Goal: Ask a question: Seek information or help from site administrators or community

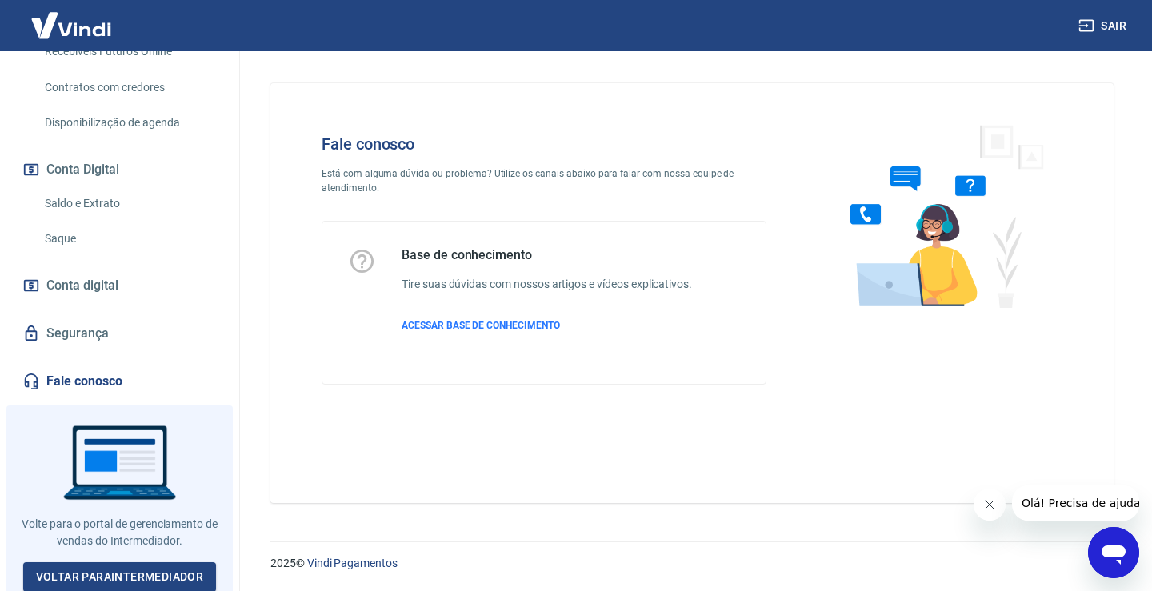
scroll to position [454, 0]
click at [70, 380] on link "Fale conosco" at bounding box center [119, 379] width 201 height 35
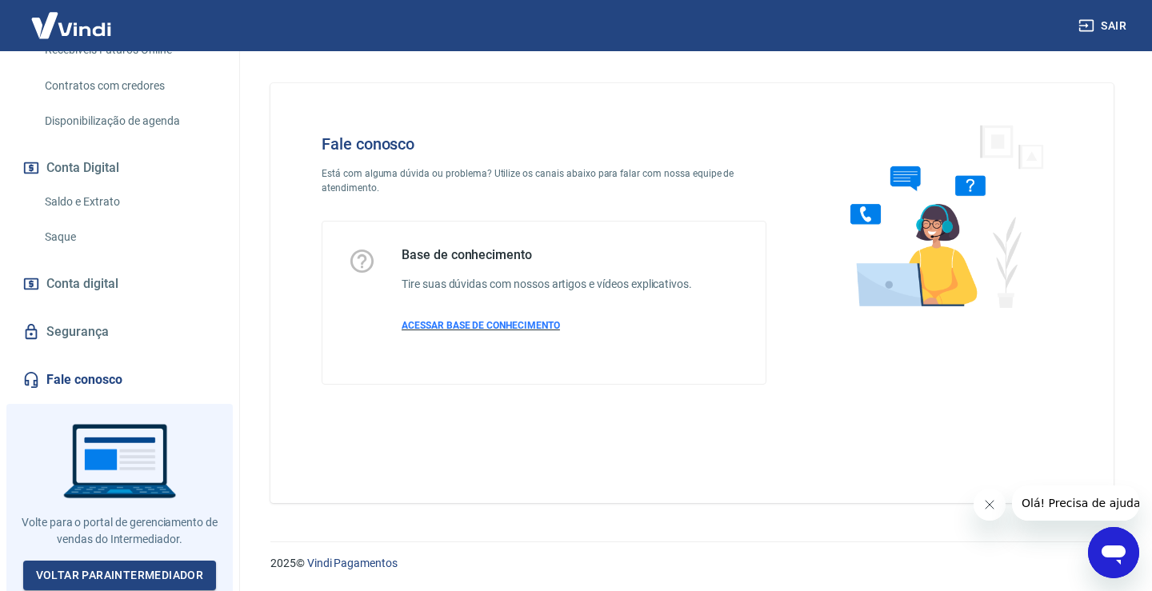
click at [432, 332] on p "ACESSAR BASE DE CONHECIMENTO" at bounding box center [546, 325] width 290 height 14
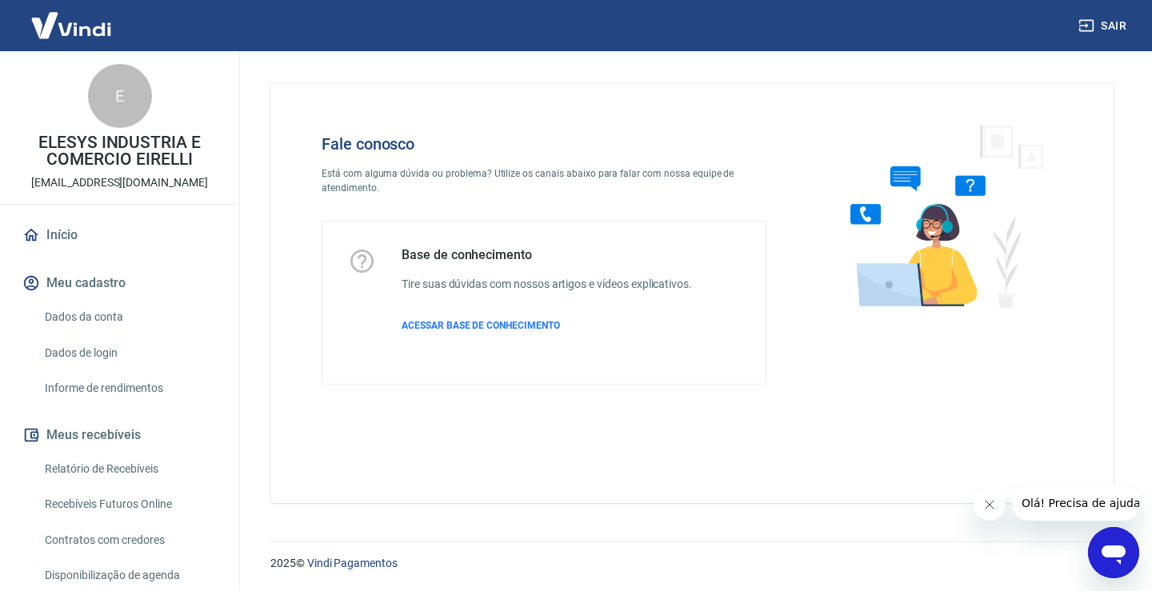
drag, startPoint x: 1044, startPoint y: 0, endPoint x: 375, endPoint y: 360, distance: 759.2
click at [350, 372] on div "Base de conhecimento Tire suas dúvidas com nossos artigos e vídeos explicativos…" at bounding box center [543, 303] width 443 height 162
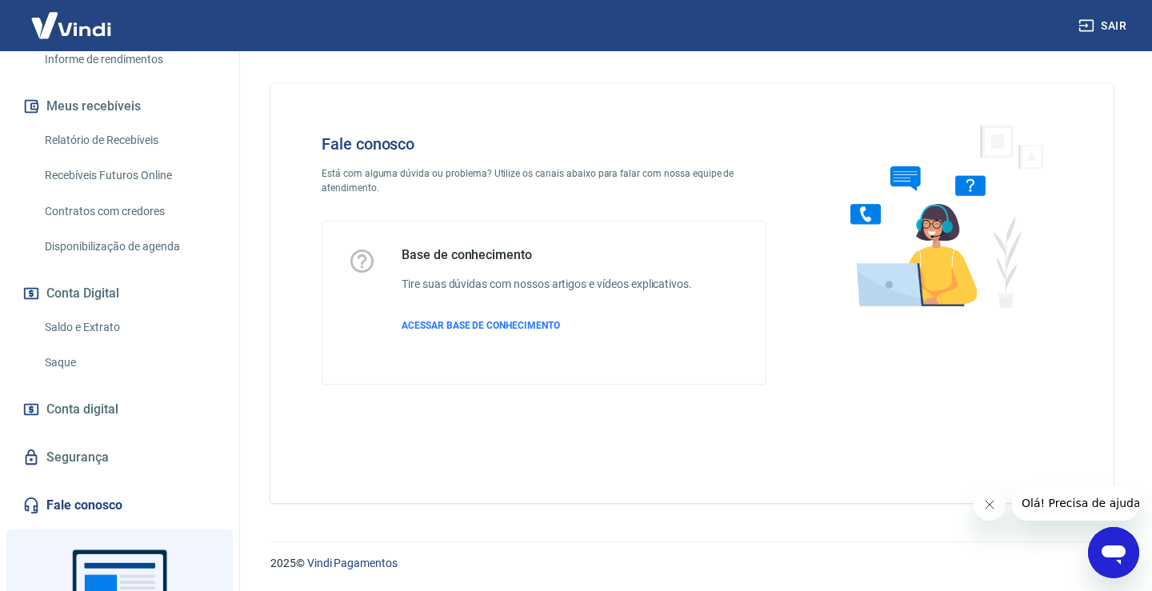
scroll to position [454, 0]
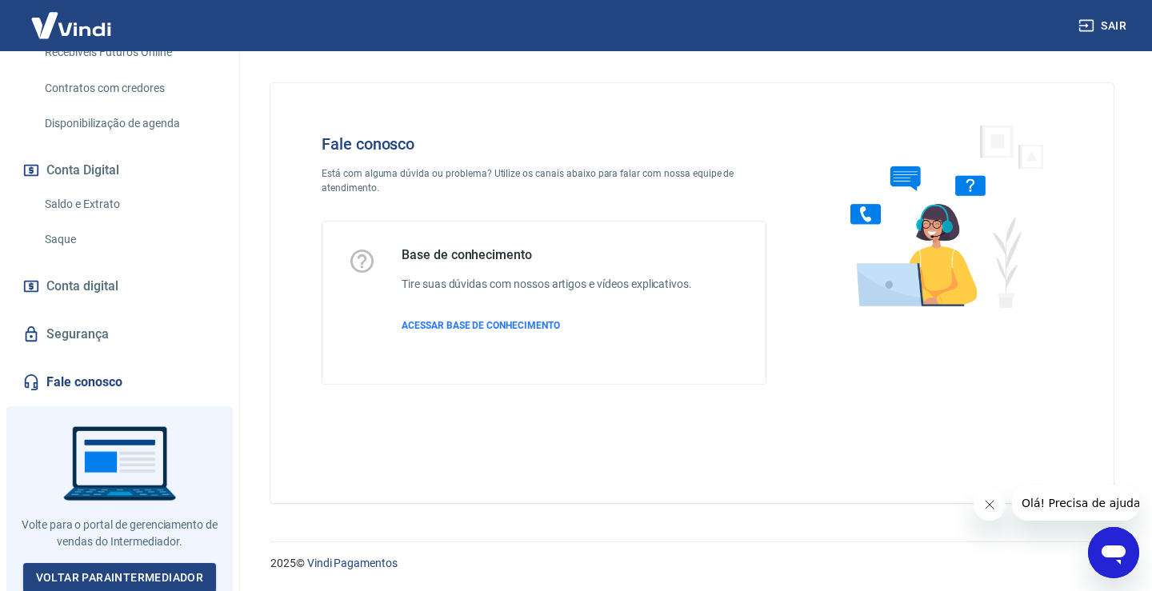
scroll to position [454, 0]
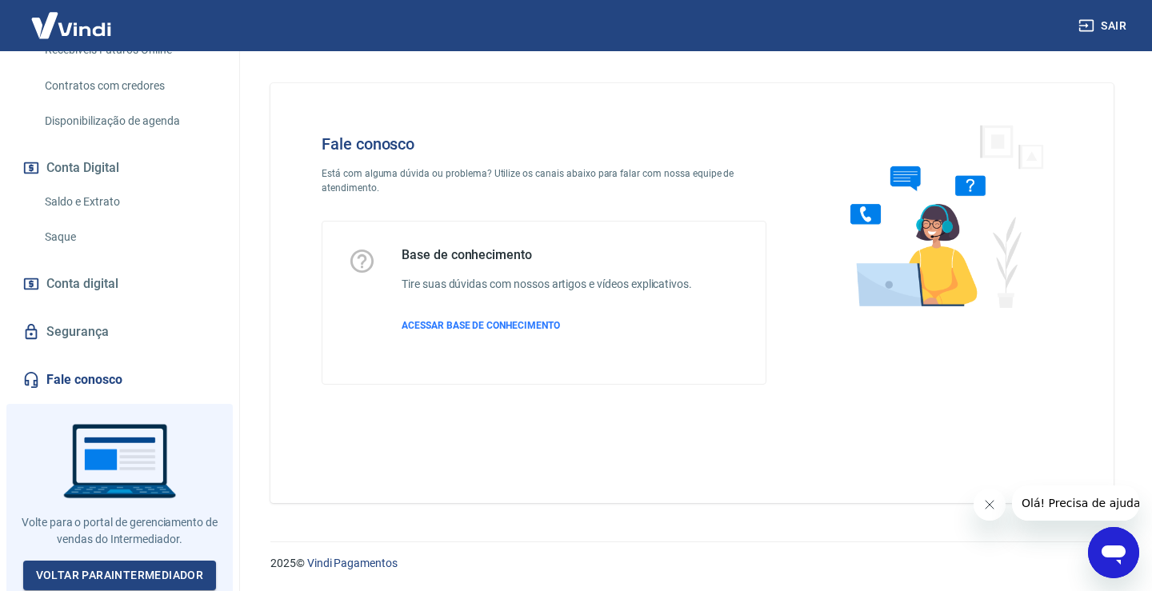
click at [1071, 507] on span "Olá! Precisa de ajuda?" at bounding box center [1082, 503] width 125 height 13
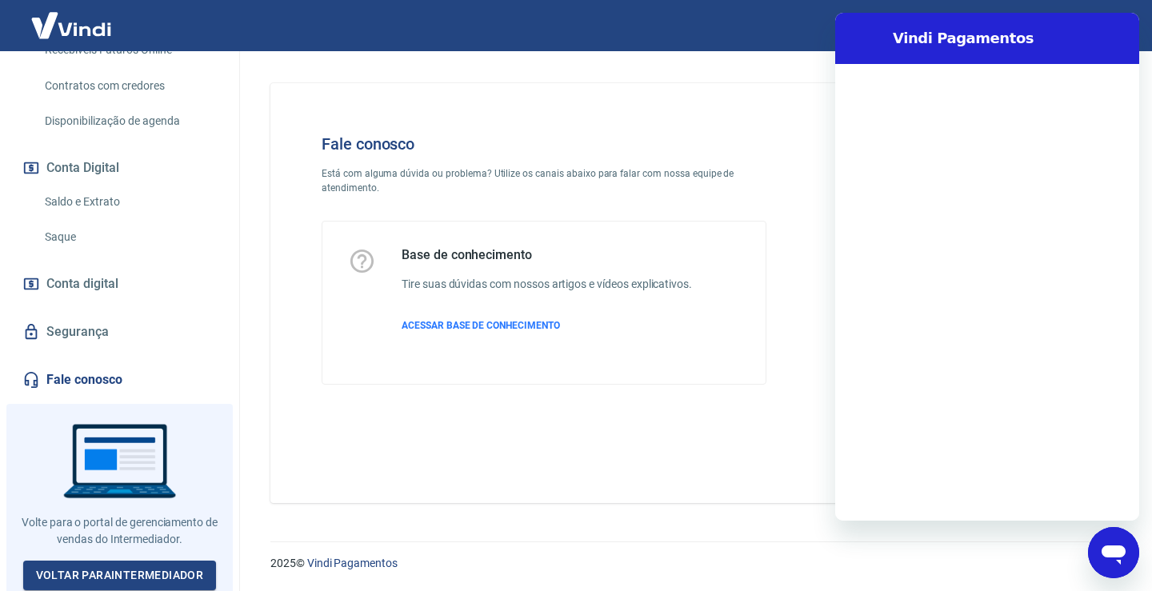
scroll to position [0, 0]
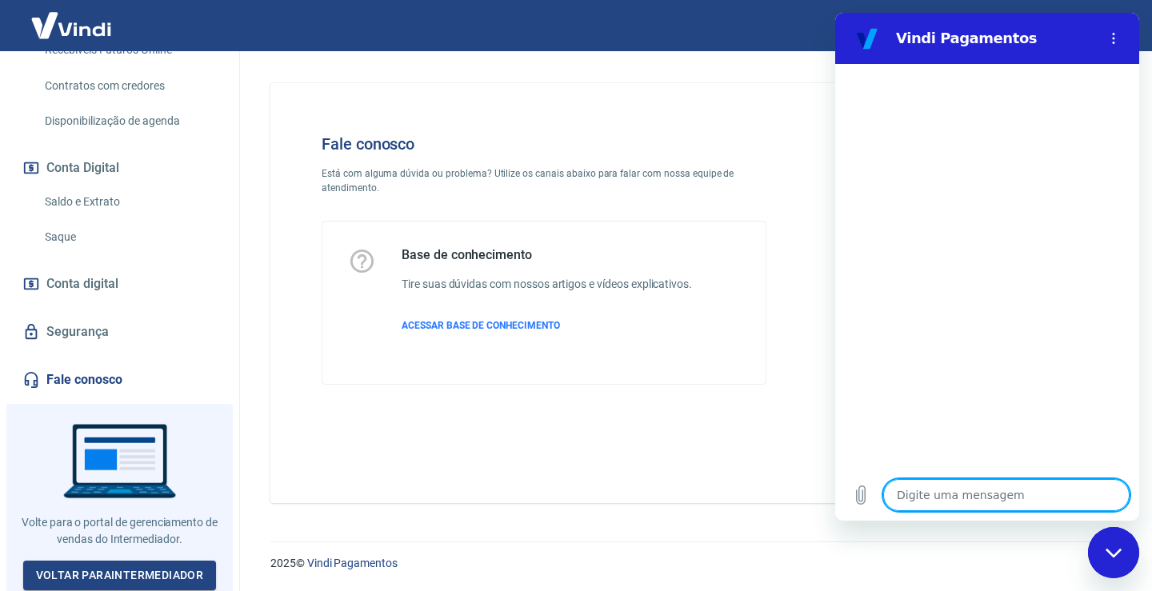
click at [969, 493] on textarea at bounding box center [1006, 495] width 246 height 32
type textarea "B"
type textarea "x"
type textarea "Bo"
type textarea "x"
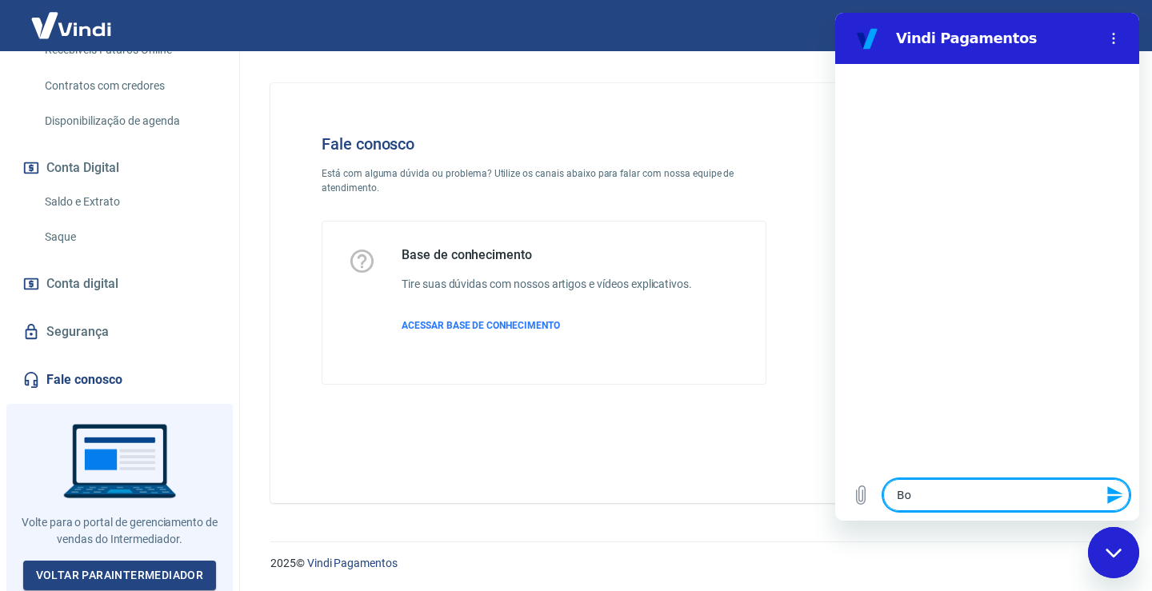
type textarea "Bom"
type textarea "x"
type textarea "Bom"
type textarea "x"
type textarea "Bom d"
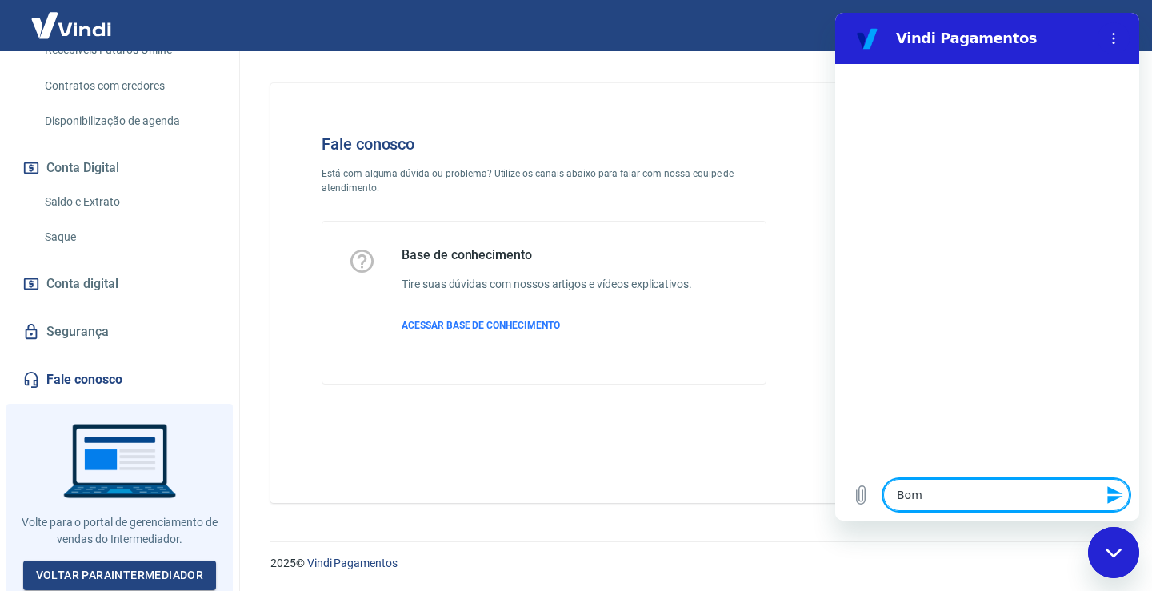
type textarea "x"
type textarea "Bom di"
type textarea "x"
type textarea "Bom dia"
type textarea "x"
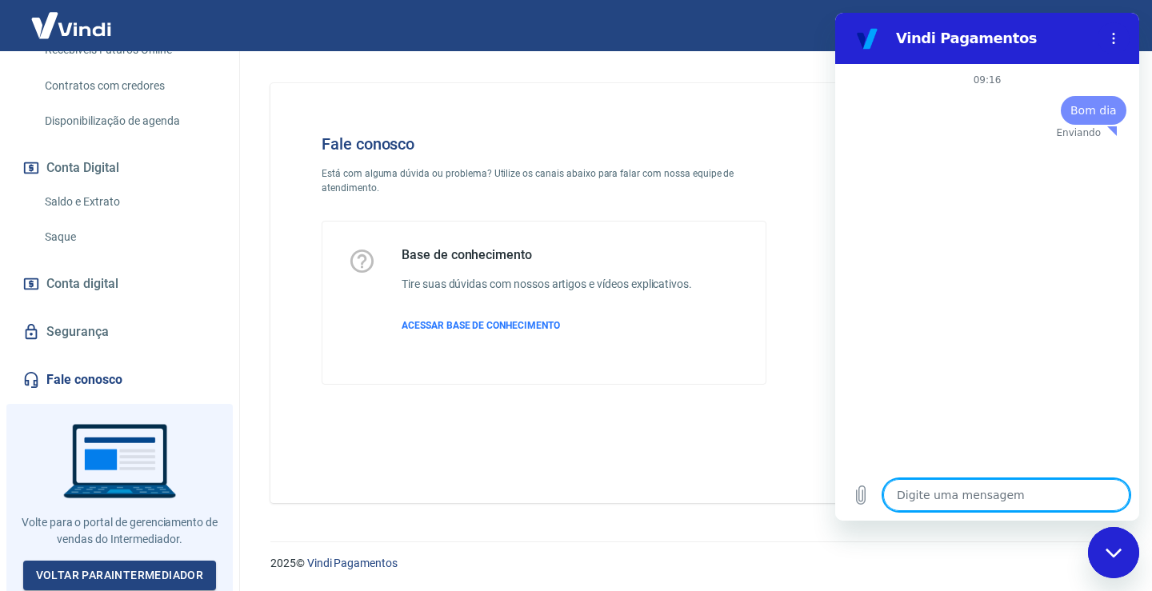
type textarea "x"
type textarea "P"
type textarea "x"
type textarea "Pr"
type textarea "x"
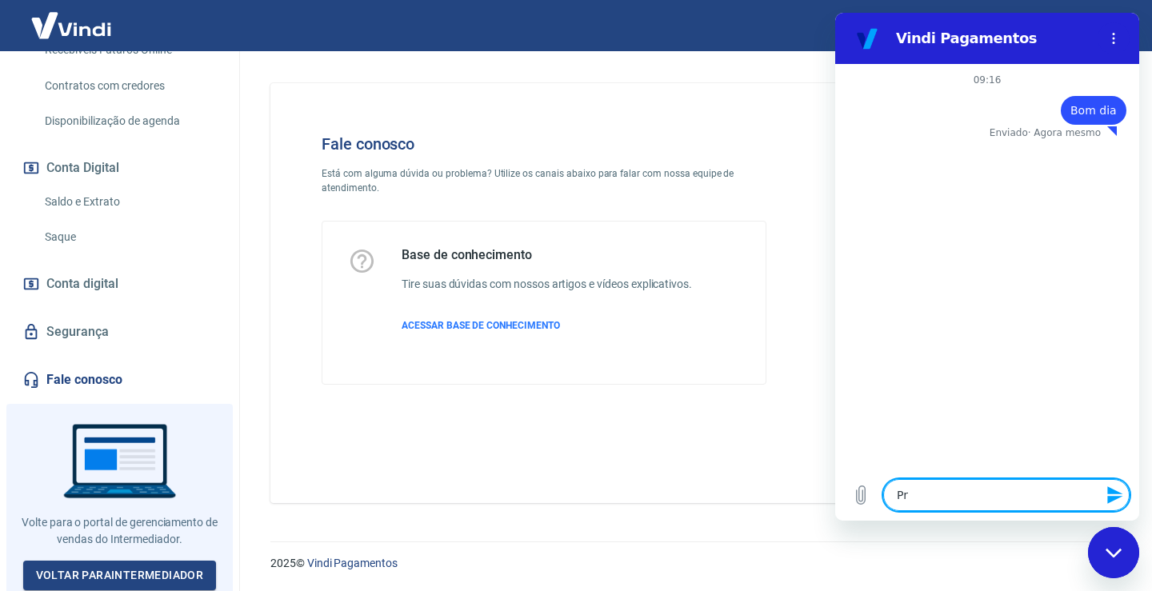
type textarea "Pre"
type textarea "x"
type textarea "Prec"
type textarea "x"
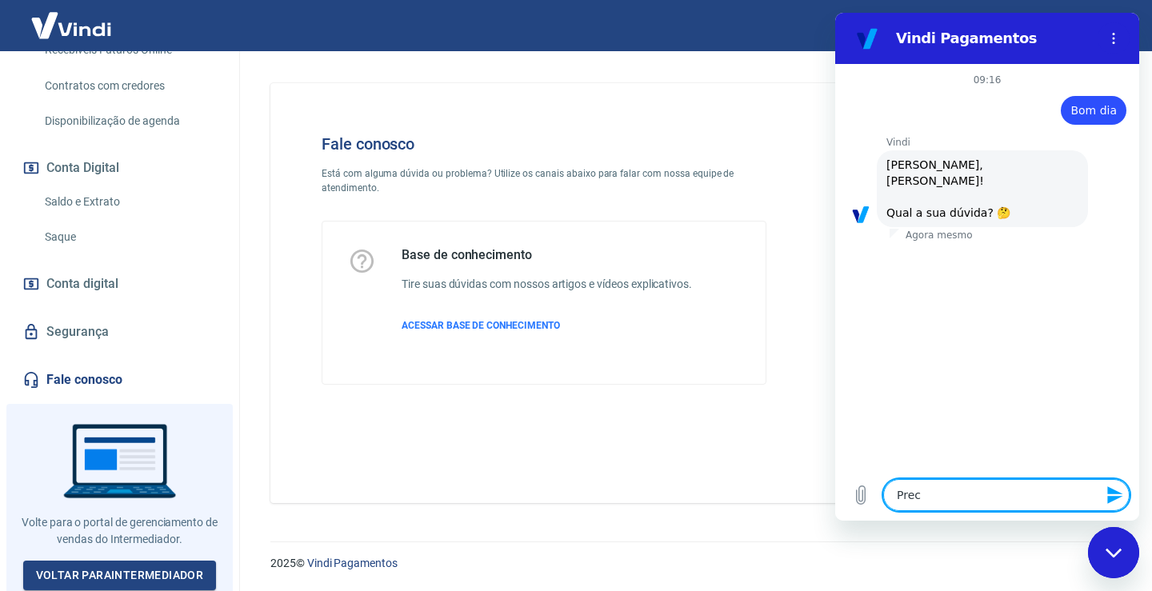
type textarea "Pre"
type textarea "x"
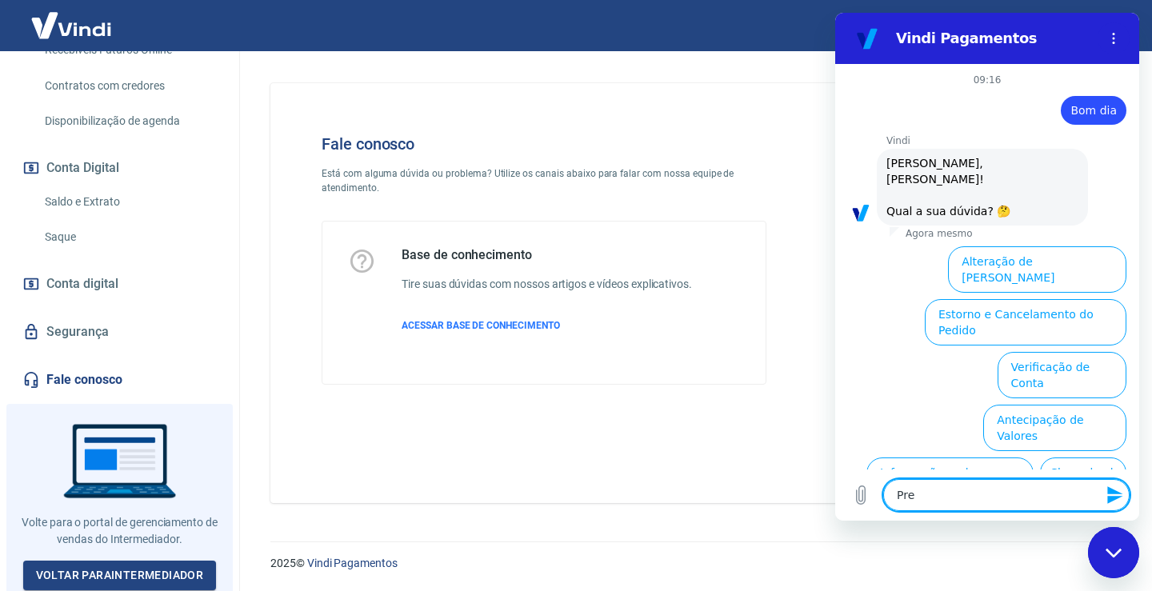
scroll to position [90, 0]
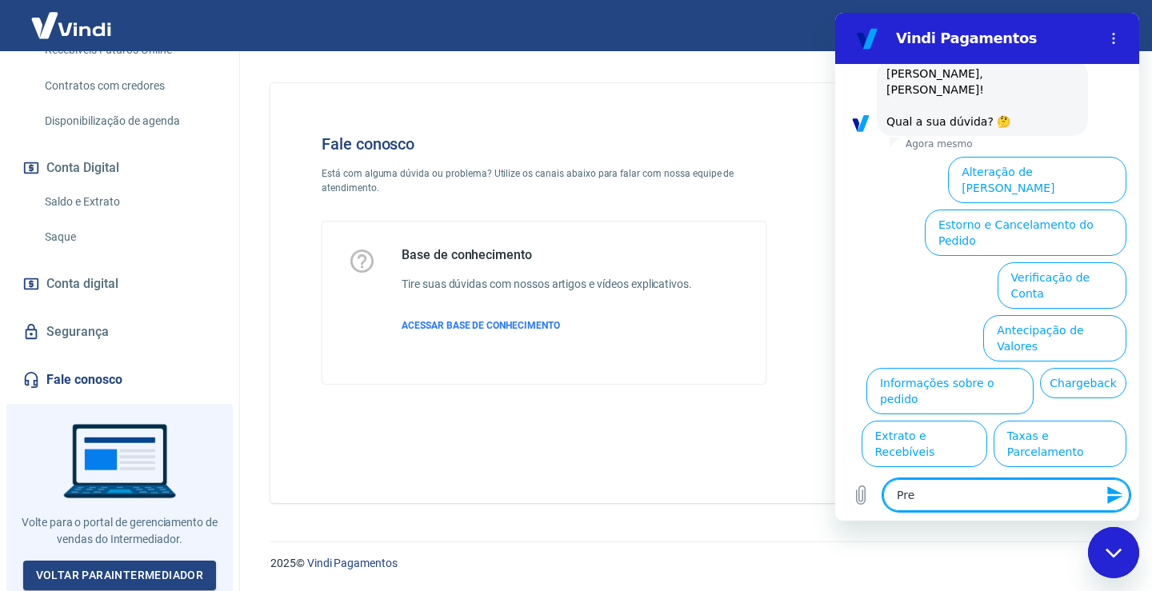
type textarea "Pr"
type textarea "x"
type textarea "P"
type textarea "x"
click at [1032, 526] on button "Assinaturas e Faturas Tray" at bounding box center [1049, 549] width 154 height 46
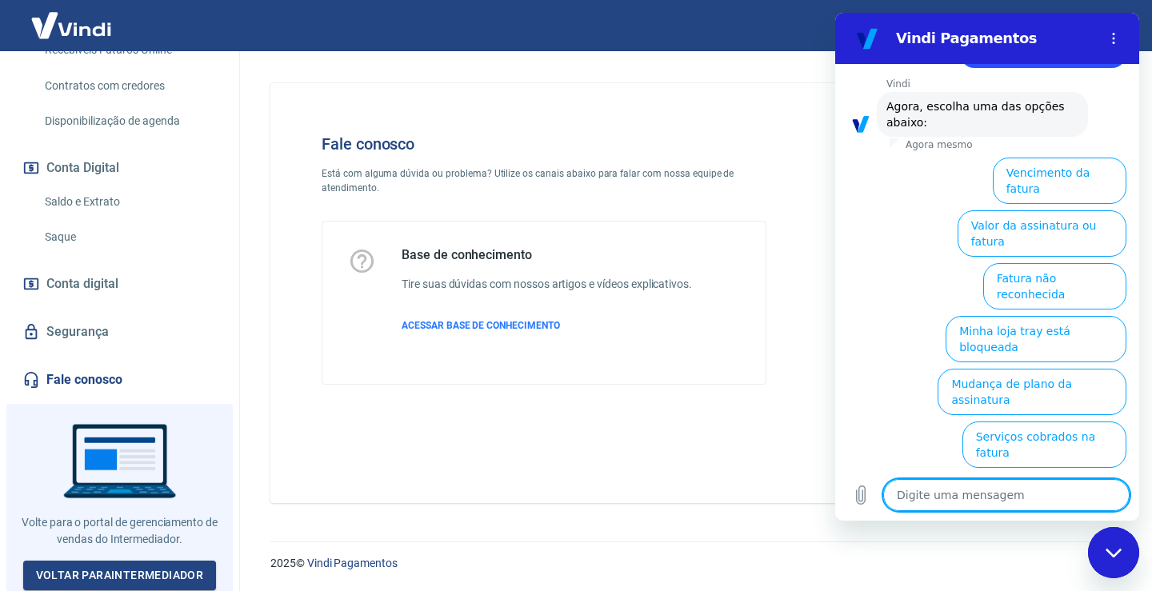
scroll to position [197, 0]
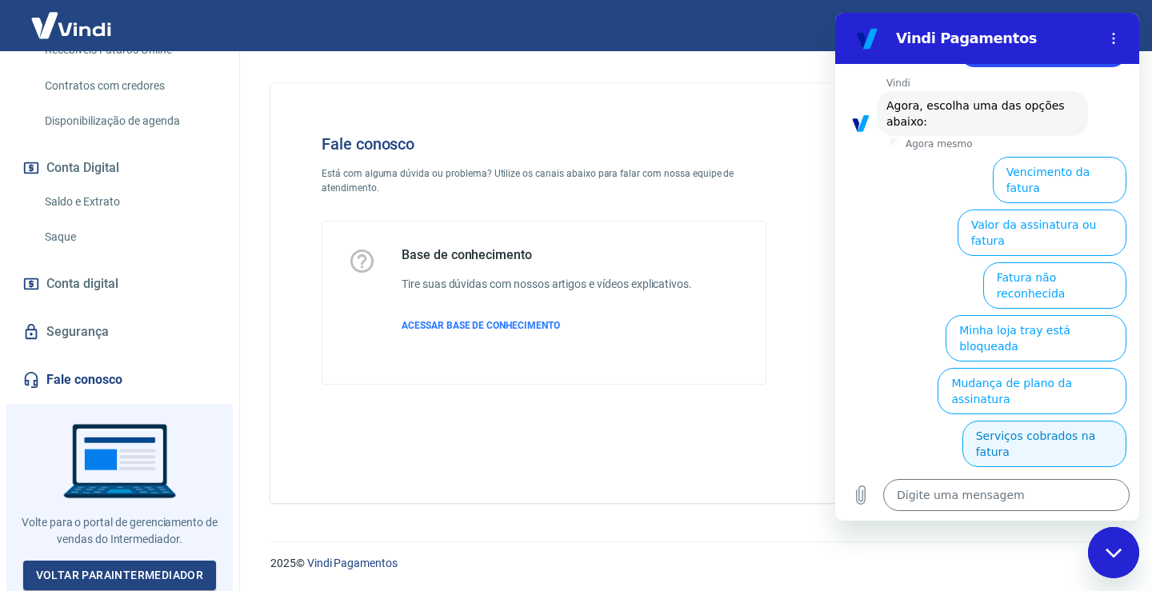
click at [1091, 421] on button "Serviços cobrados na fatura" at bounding box center [1044, 444] width 164 height 46
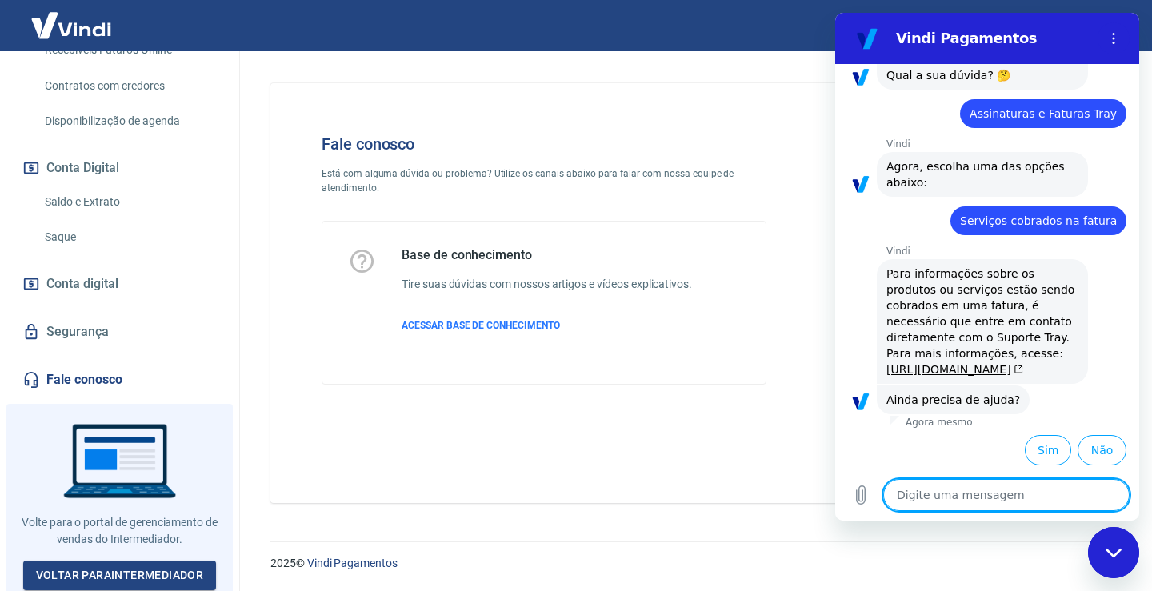
scroll to position [184, 0]
click at [918, 363] on link "[URL][DOMAIN_NAME]" at bounding box center [954, 369] width 137 height 13
click at [970, 363] on link "[URL][DOMAIN_NAME]" at bounding box center [954, 369] width 137 height 13
type textarea "x"
